Goal: Task Accomplishment & Management: Manage account settings

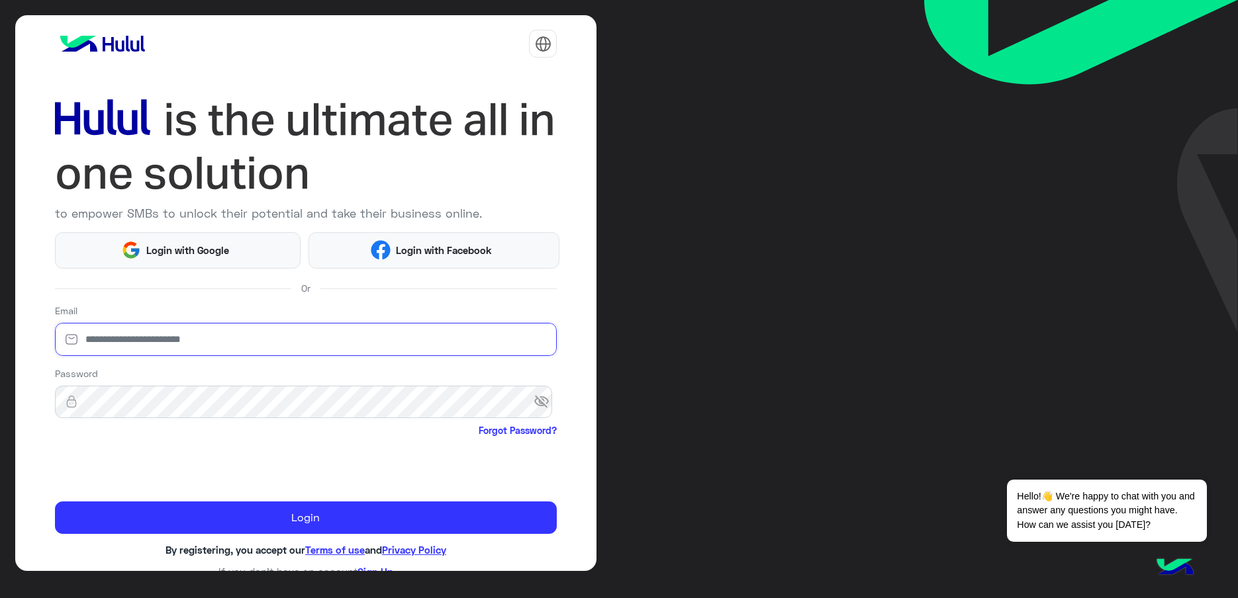
drag, startPoint x: 168, startPoint y: 328, endPoint x: 165, endPoint y: 336, distance: 7.7
click at [168, 328] on input "email" at bounding box center [306, 339] width 502 height 33
type input "**********"
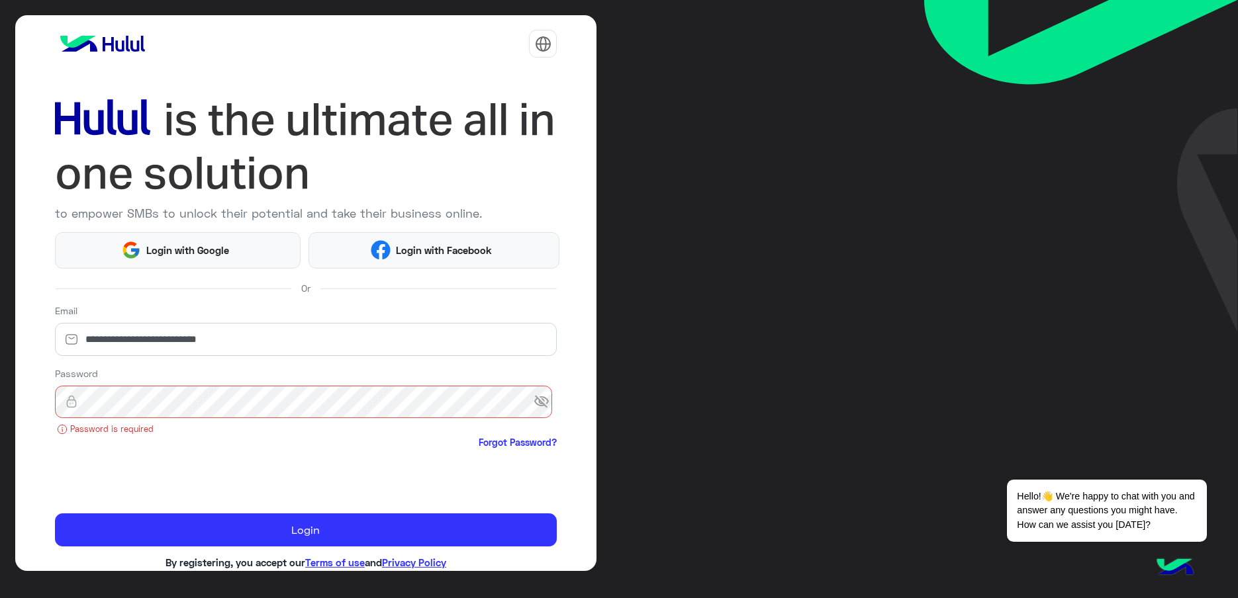
click at [533, 407] on span "visibility_off" at bounding box center [545, 402] width 24 height 24
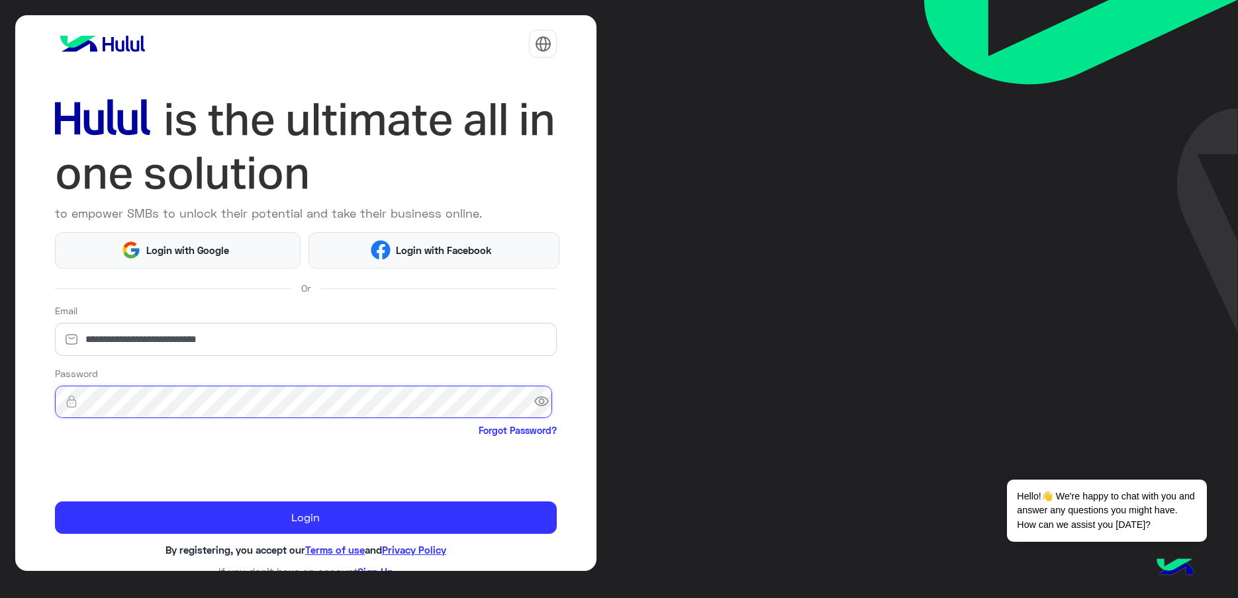
click at [55, 502] on button "Login" at bounding box center [306, 518] width 502 height 32
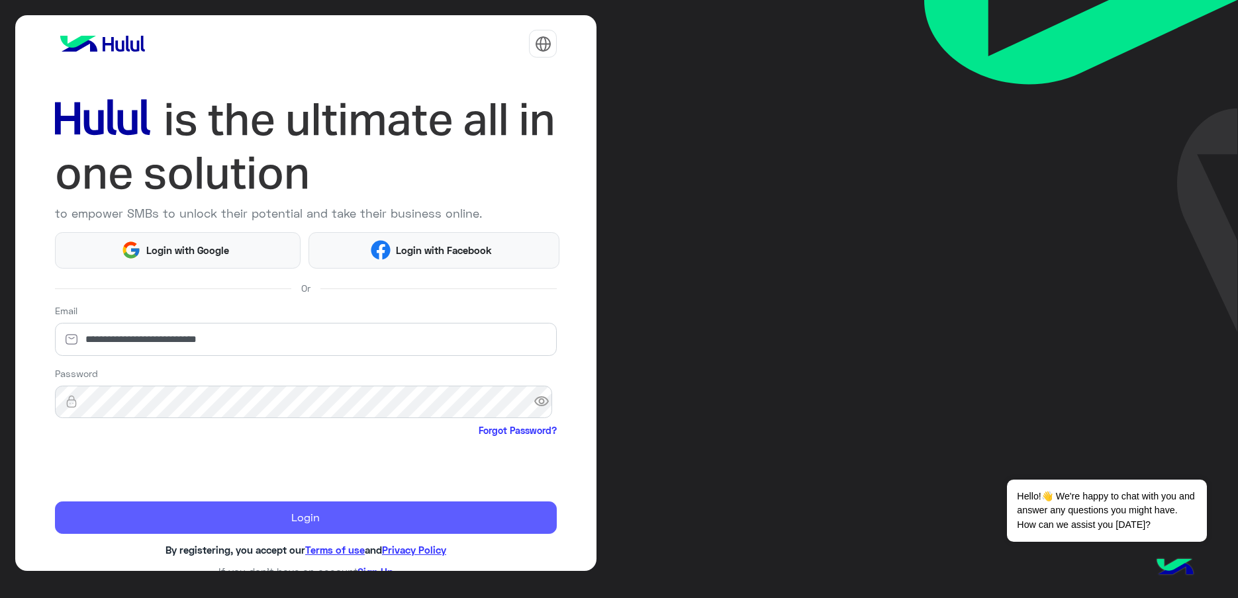
click at [376, 508] on button "Login" at bounding box center [306, 518] width 502 height 32
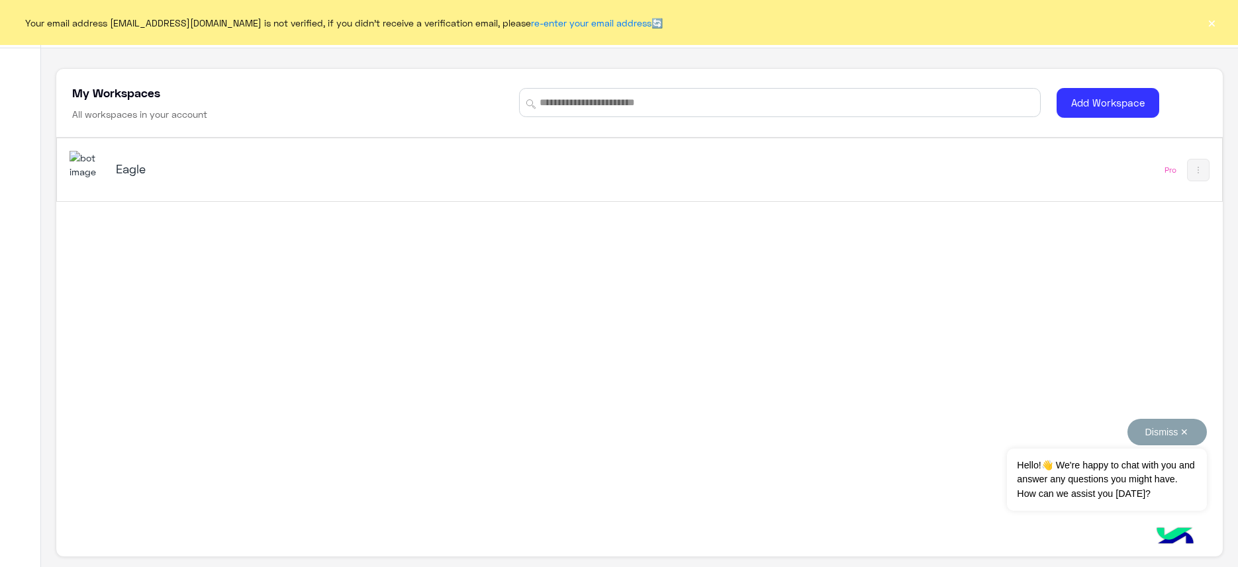
click at [1127, 432] on button "Dismiss ✕" at bounding box center [1166, 432] width 79 height 26
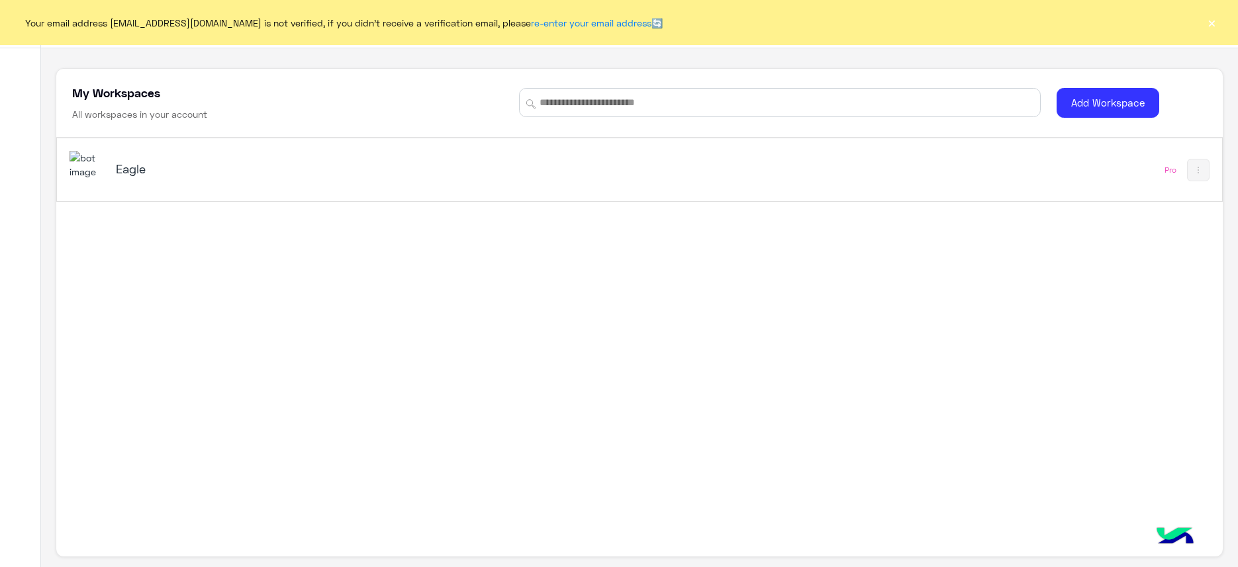
click at [125, 175] on h5 "Eagle" at bounding box center [321, 169] width 410 height 16
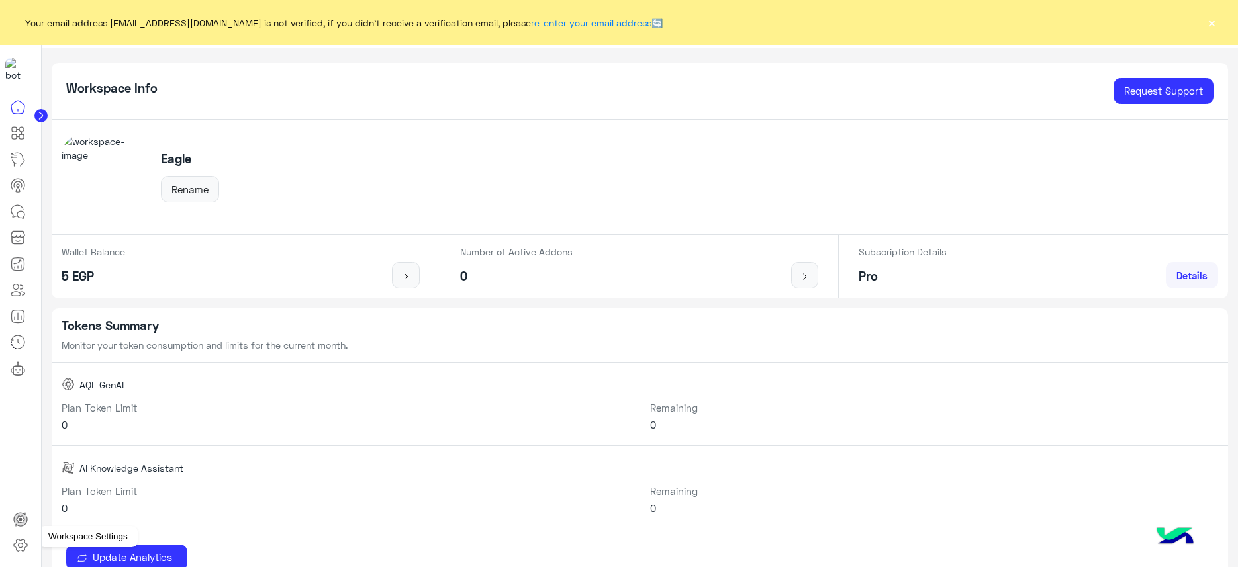
click at [13, 547] on icon at bounding box center [21, 545] width 16 height 16
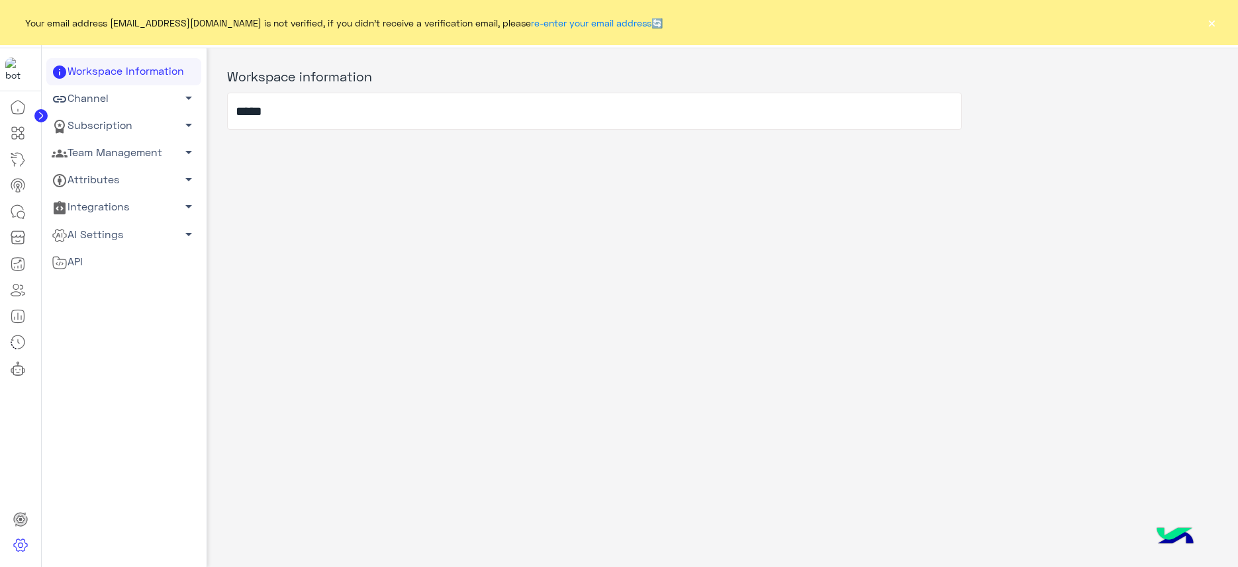
click at [101, 154] on link "Team Management arrow_drop_down" at bounding box center [123, 153] width 155 height 27
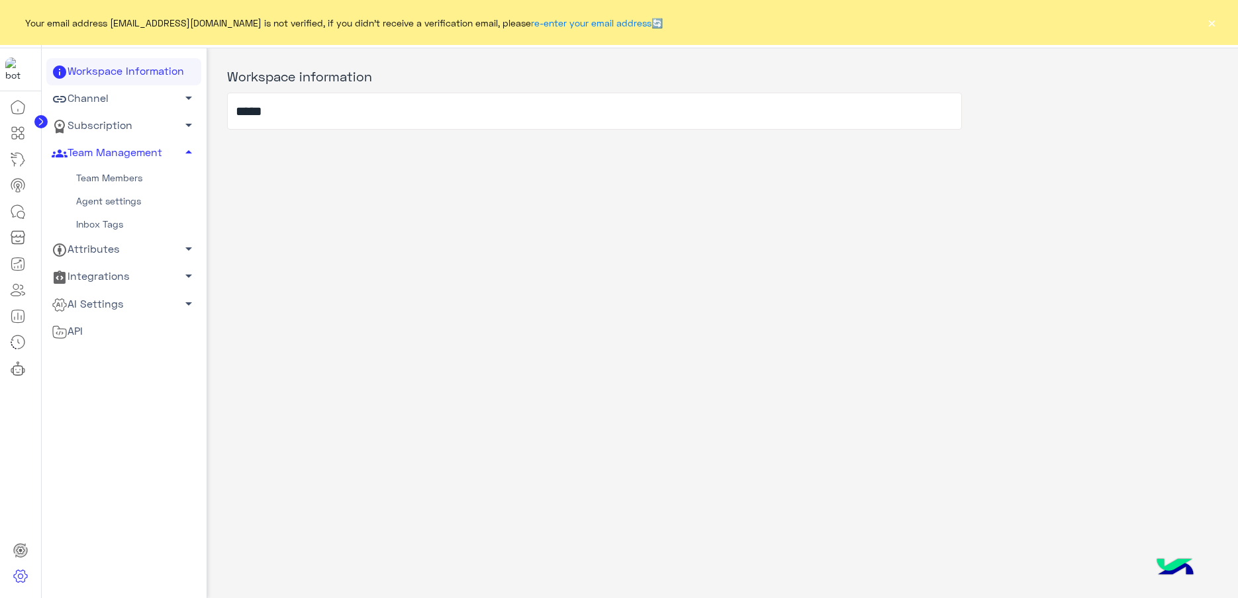
click at [108, 179] on link "Team Members" at bounding box center [123, 178] width 155 height 23
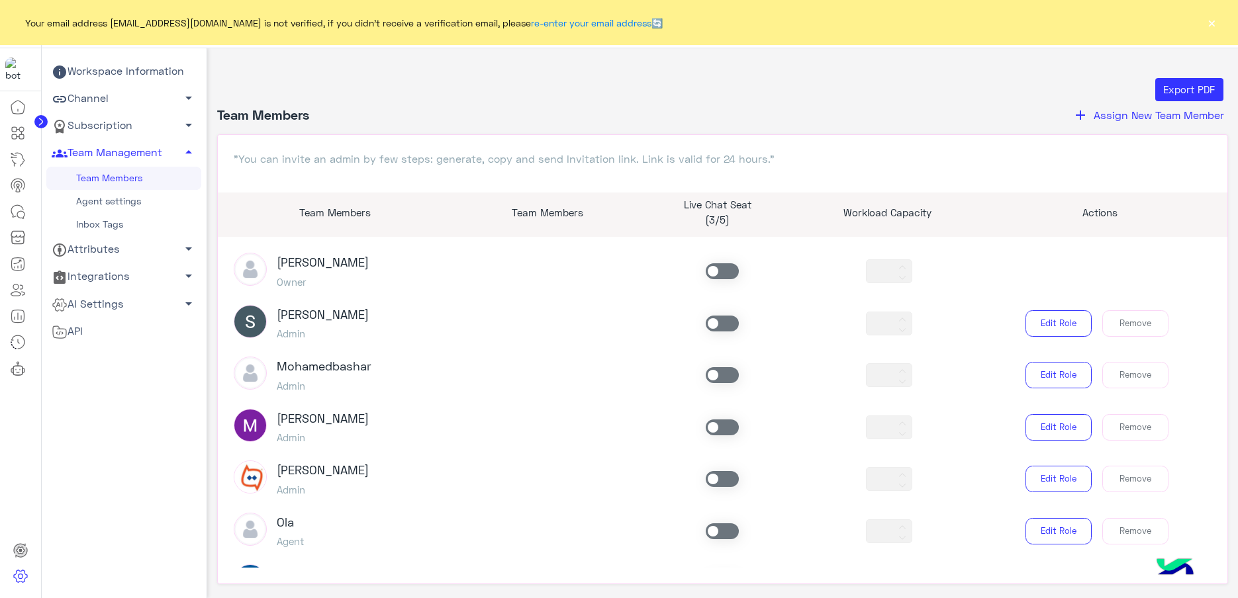
scroll to position [248, 0]
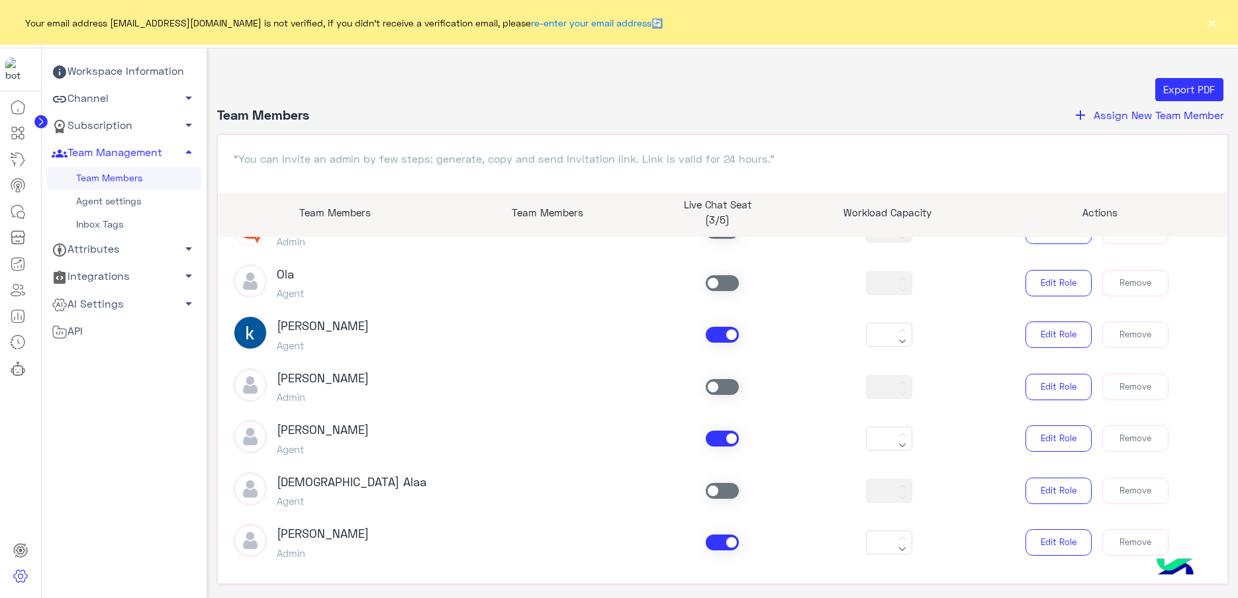
click at [719, 333] on span at bounding box center [721, 335] width 33 height 16
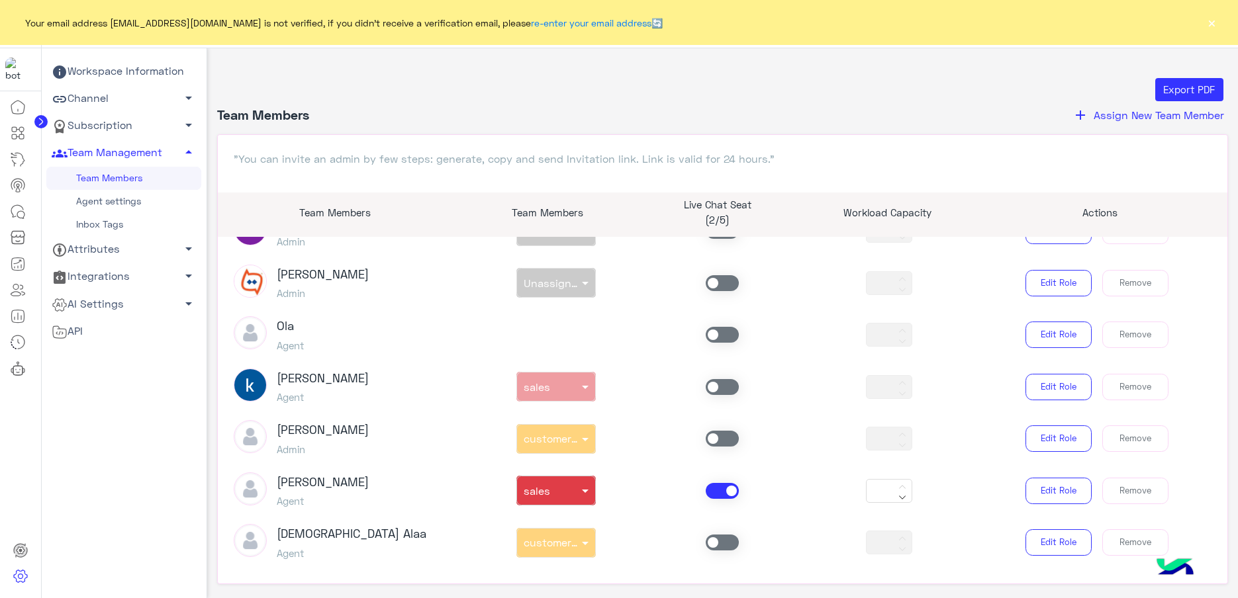
click at [718, 492] on span at bounding box center [721, 491] width 33 height 16
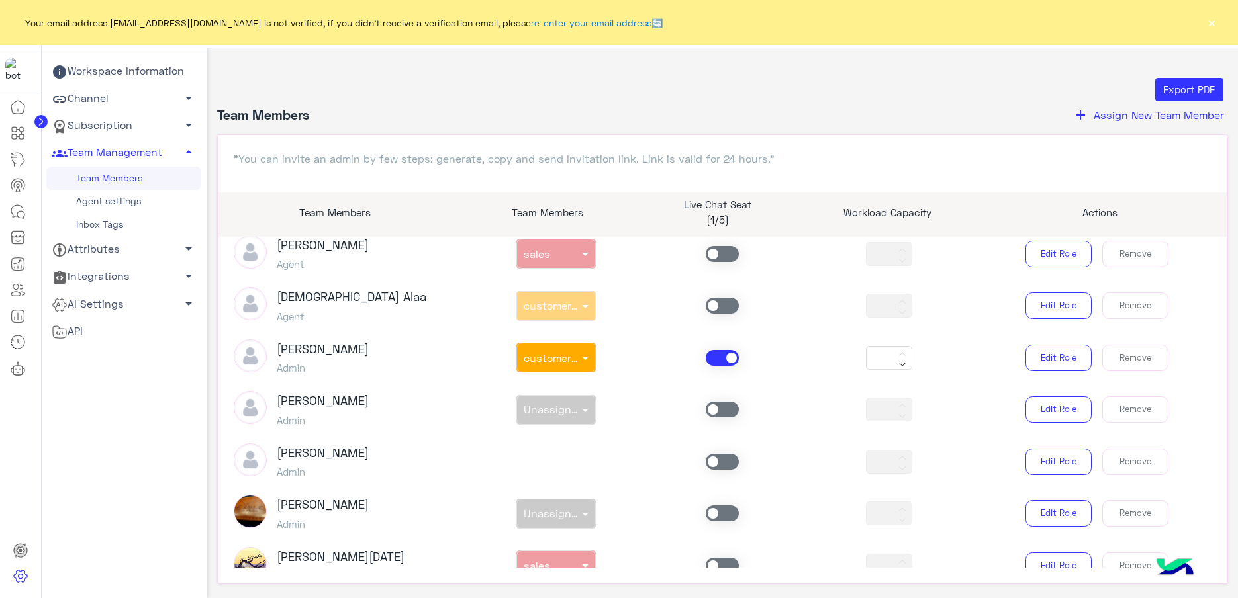
scroll to position [496, 0]
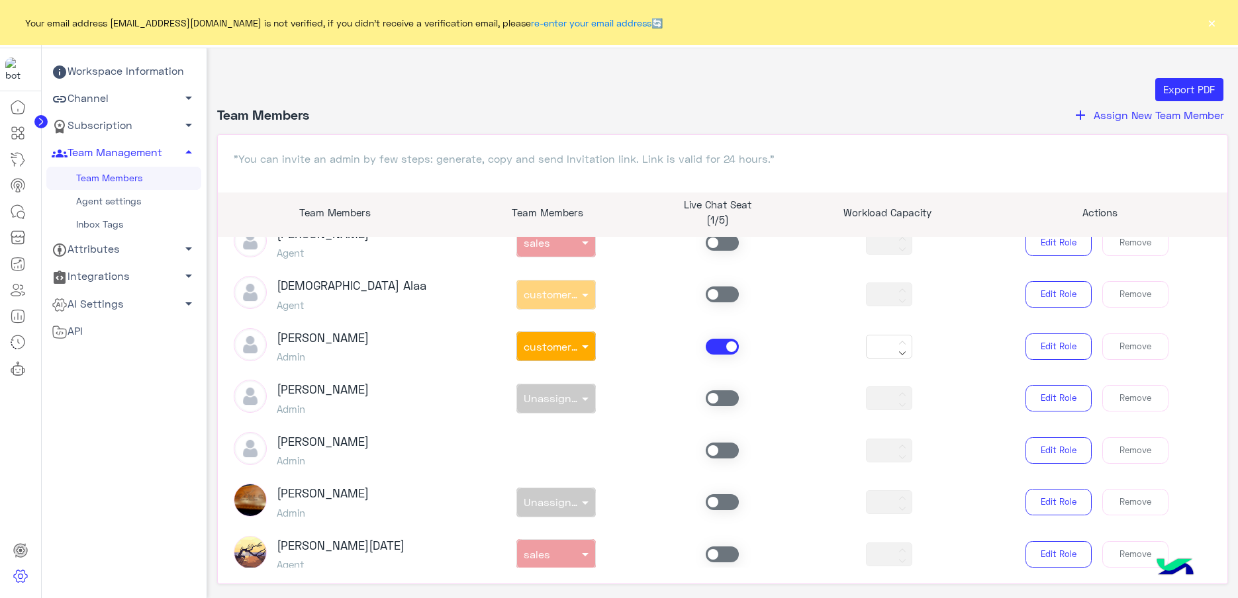
click at [729, 344] on span at bounding box center [721, 347] width 33 height 16
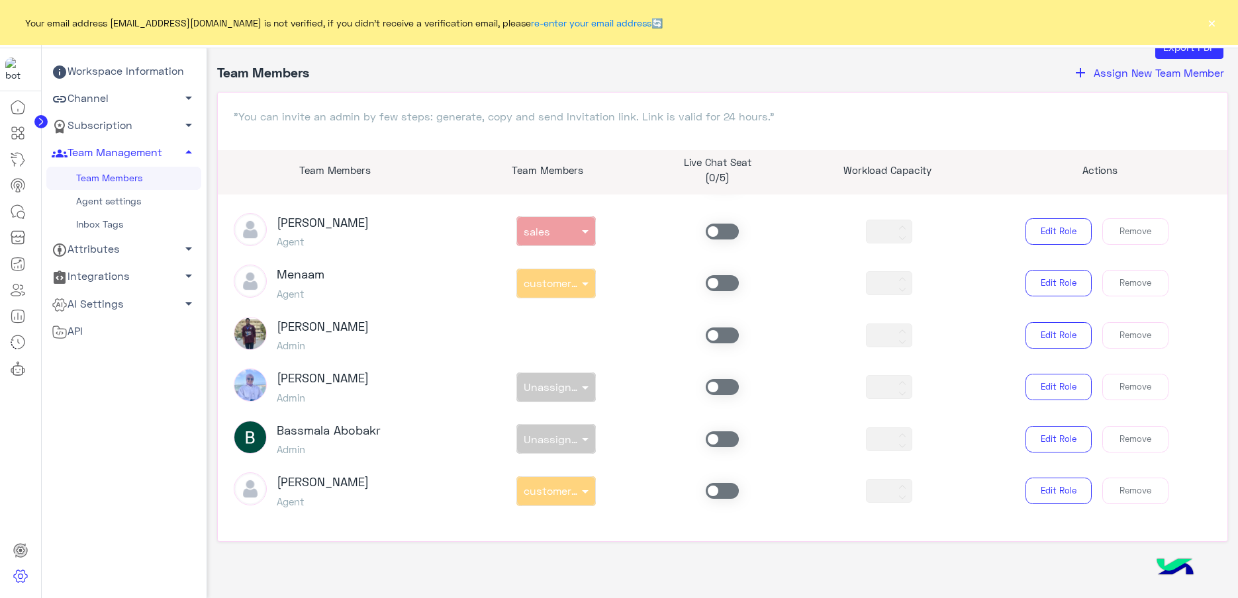
scroll to position [52, 0]
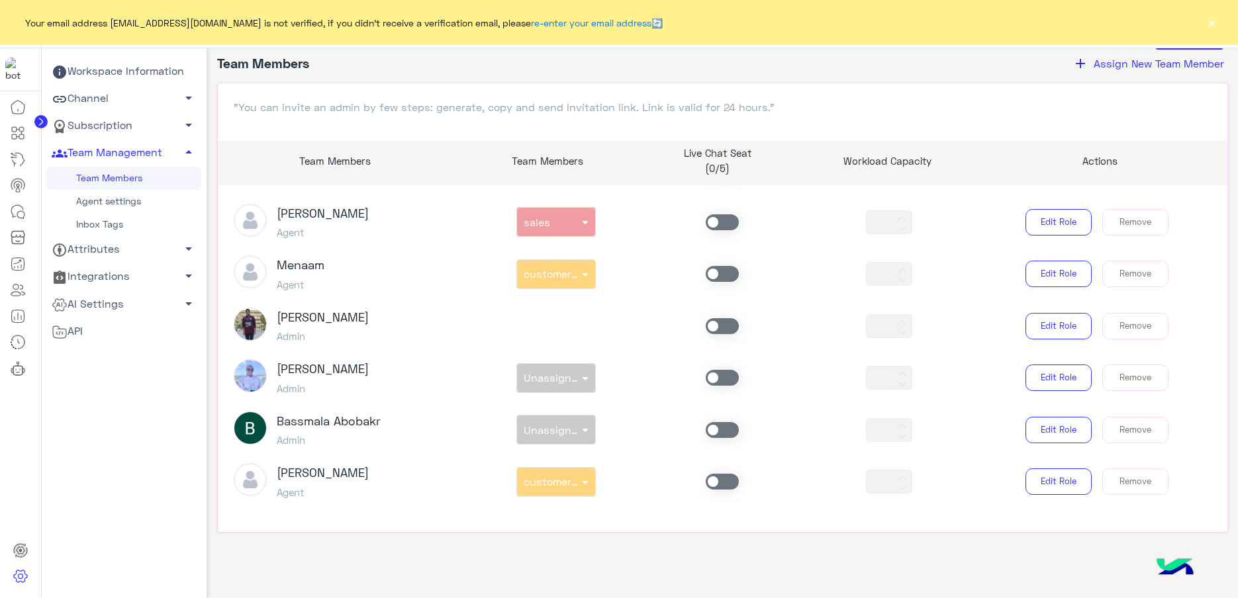
click at [720, 275] on span at bounding box center [721, 274] width 33 height 16
click at [716, 225] on span at bounding box center [721, 222] width 33 height 16
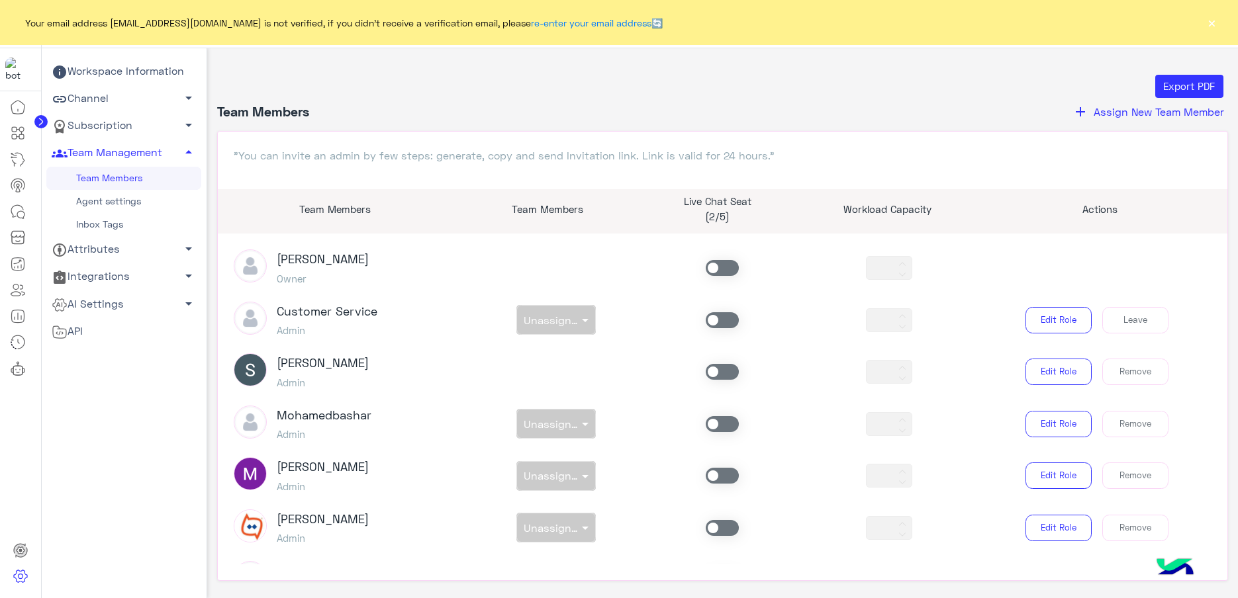
scroll to position [0, 0]
